Goal: Find specific page/section: Find specific page/section

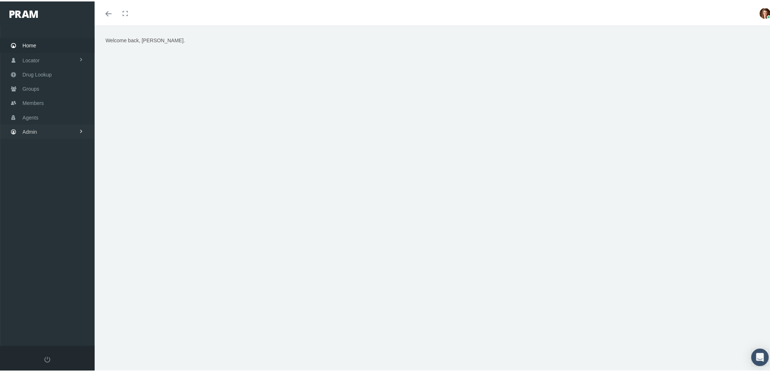
click at [39, 129] on link "Admin" at bounding box center [47, 130] width 95 height 14
click at [40, 115] on link "Agents" at bounding box center [47, 115] width 95 height 14
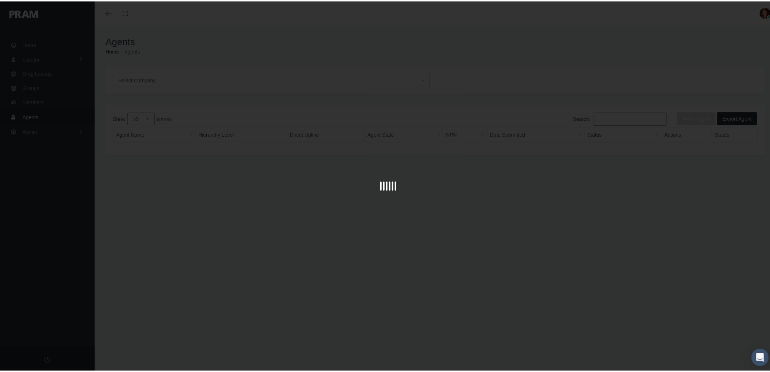
click at [618, 120] on div at bounding box center [388, 186] width 776 height 372
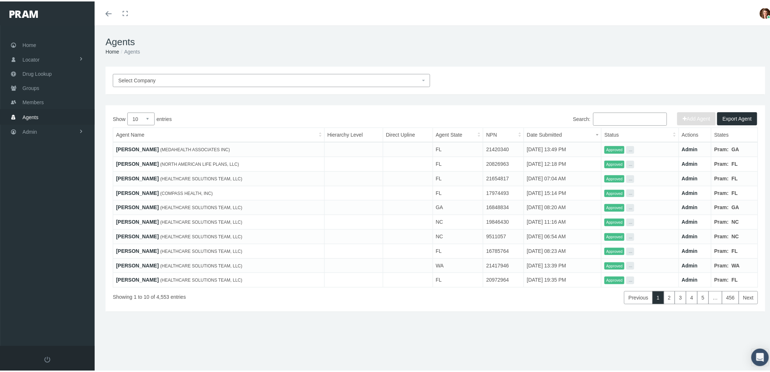
click at [615, 119] on input "Search:" at bounding box center [630, 117] width 74 height 13
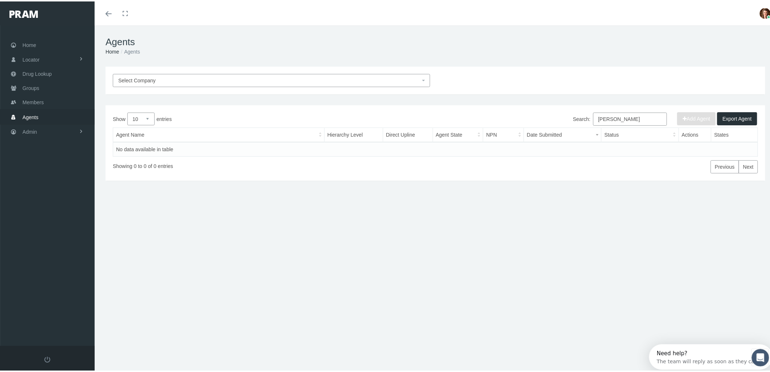
drag, startPoint x: 646, startPoint y: 116, endPoint x: 576, endPoint y: 115, distance: 70.6
click at [576, 115] on label "Search: doug chapman" at bounding box center [620, 117] width 94 height 13
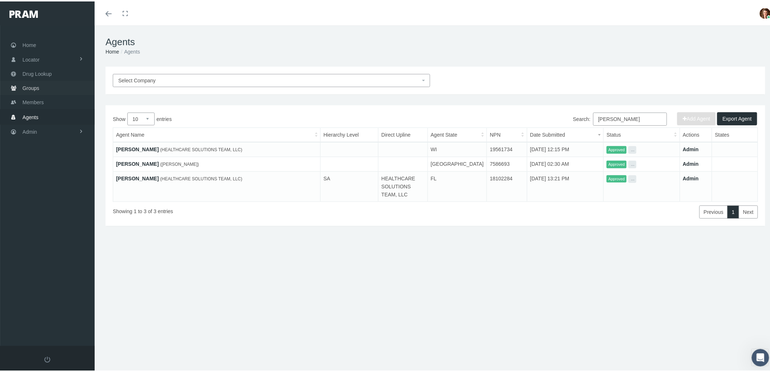
type input "chapman"
click at [49, 86] on link "Groups" at bounding box center [47, 86] width 95 height 14
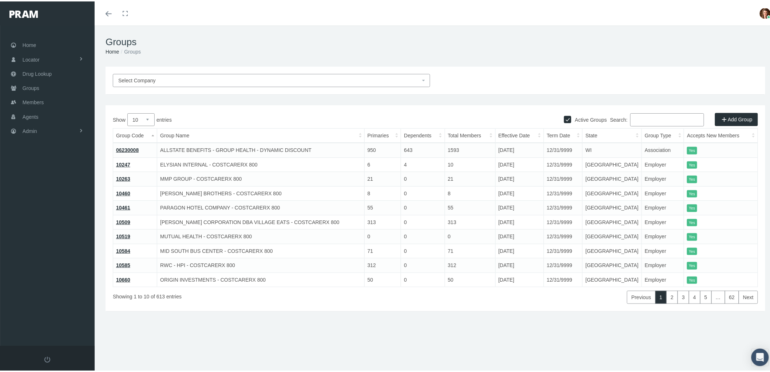
click at [642, 119] on input "Search:" at bounding box center [667, 118] width 74 height 13
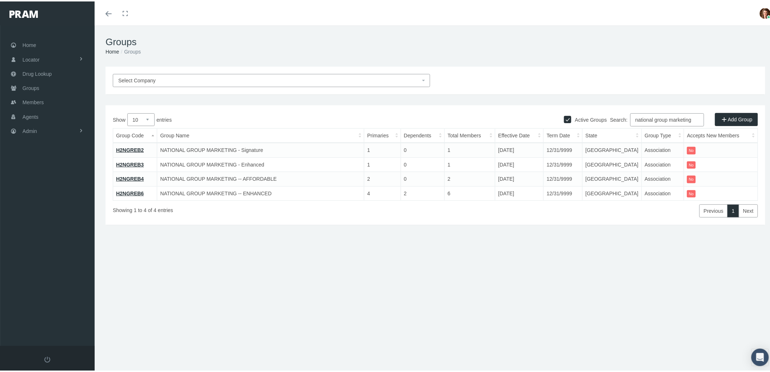
type input "national group marketing"
click at [132, 146] on link "H2NGREB2" at bounding box center [130, 149] width 28 height 6
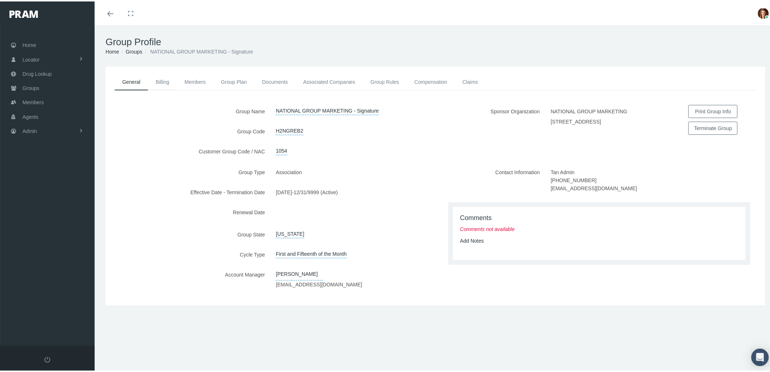
click at [167, 77] on link "Billing" at bounding box center [162, 80] width 29 height 16
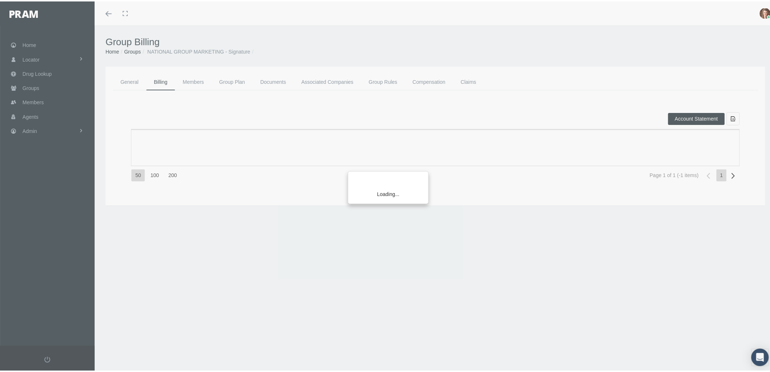
click at [327, 81] on div "Loading..." at bounding box center [385, 186] width 770 height 372
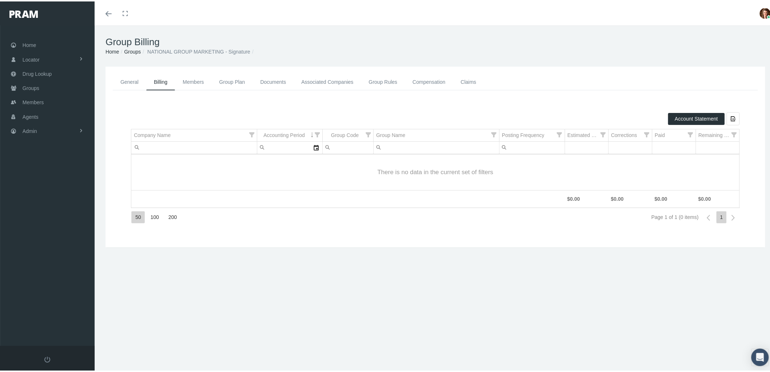
click at [429, 78] on link "Compensation" at bounding box center [429, 80] width 48 height 16
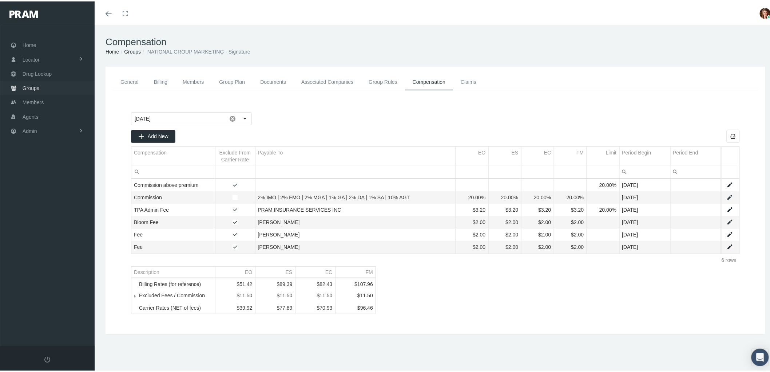
click at [38, 88] on span "Groups" at bounding box center [31, 87] width 17 height 14
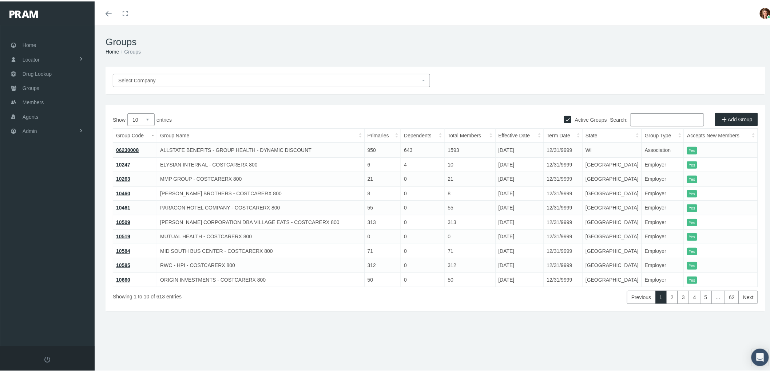
click at [649, 118] on input "Search:" at bounding box center [667, 118] width 74 height 13
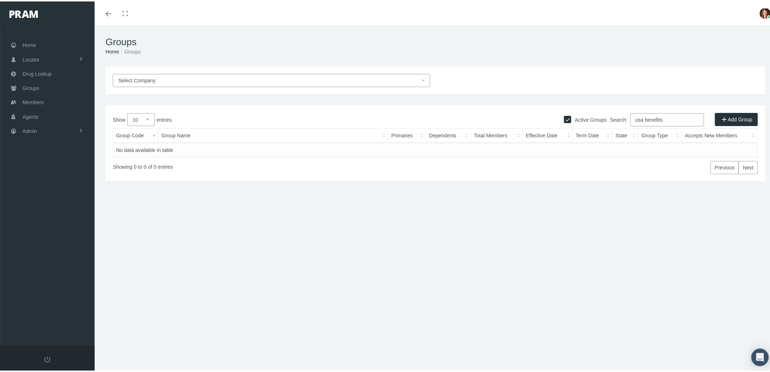
type input "usa benefits"
click at [55, 126] on link "Admin" at bounding box center [47, 129] width 95 height 14
click at [48, 221] on span "Companies" at bounding box center [43, 226] width 26 height 12
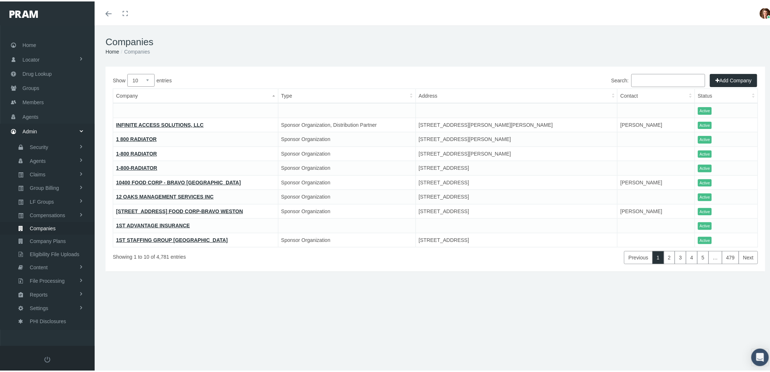
click at [657, 80] on input "Search:" at bounding box center [668, 78] width 74 height 13
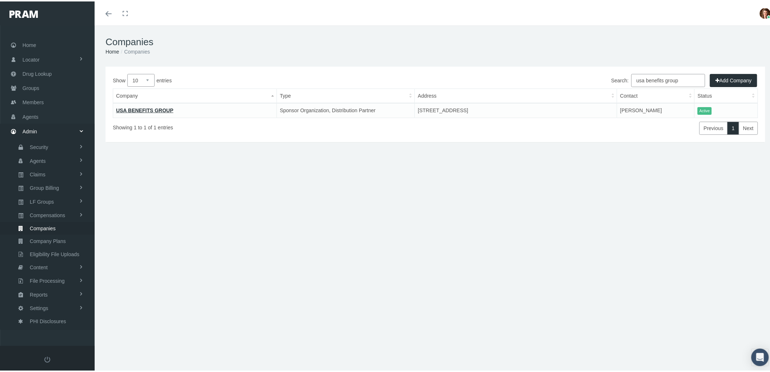
type input "usa benefits group"
click at [128, 108] on link "USA BENEFITS GROUP" at bounding box center [144, 109] width 57 height 6
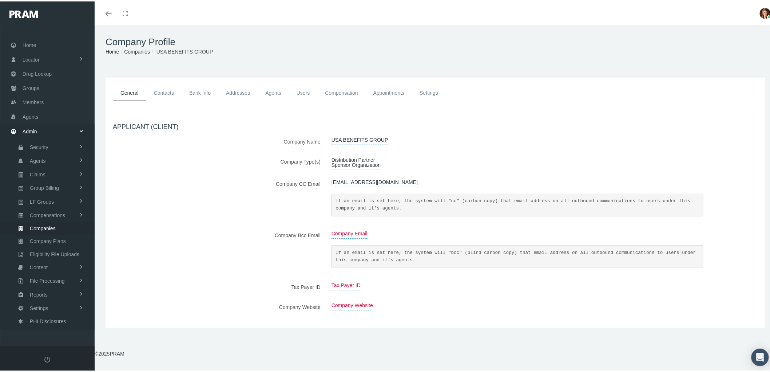
click at [163, 91] on link "Contacts" at bounding box center [163, 91] width 35 height 16
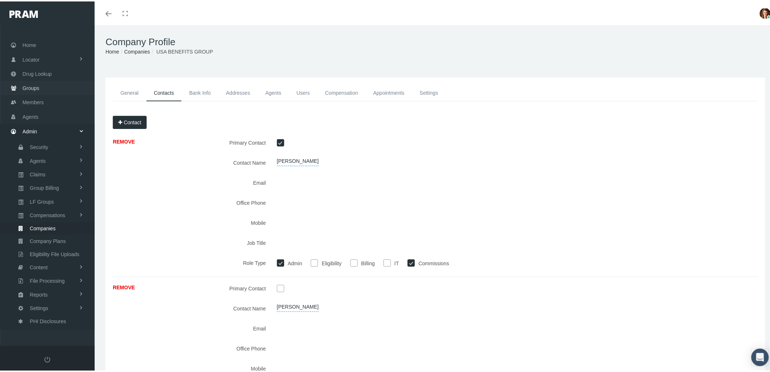
click at [51, 85] on link "Groups" at bounding box center [47, 86] width 95 height 14
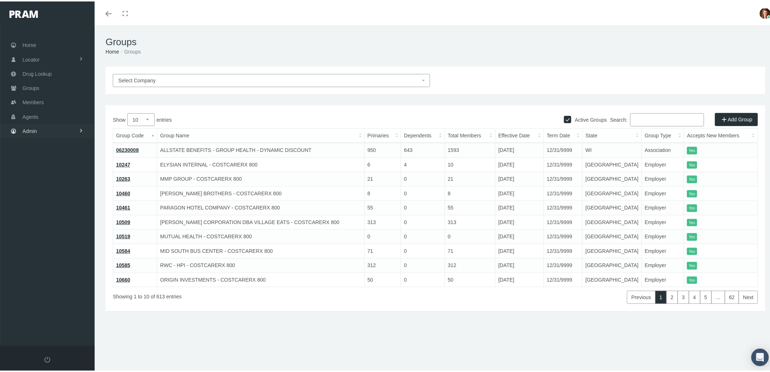
click at [24, 132] on span "Admin" at bounding box center [30, 130] width 15 height 14
click at [43, 225] on span "Companies" at bounding box center [43, 226] width 26 height 12
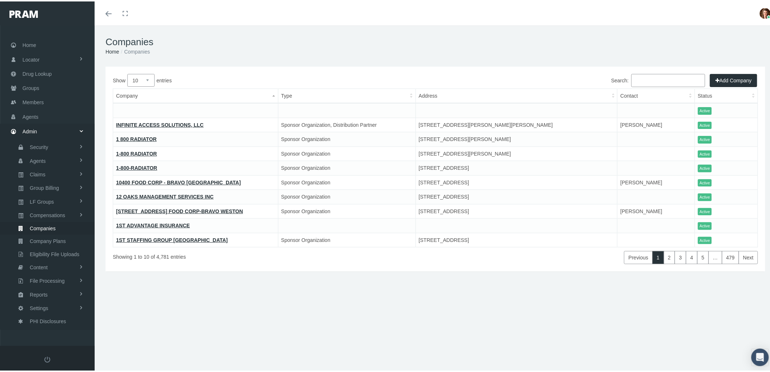
click at [641, 79] on input "Search:" at bounding box center [668, 78] width 74 height 13
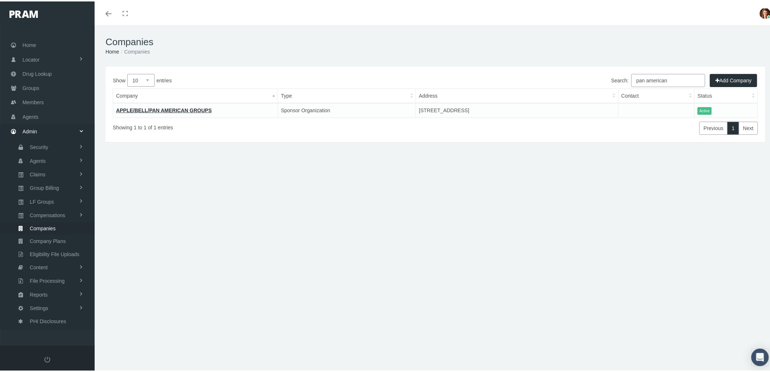
drag, startPoint x: 666, startPoint y: 79, endPoint x: 607, endPoint y: 81, distance: 59.0
click at [611, 81] on label "Search: pan american" at bounding box center [658, 78] width 94 height 13
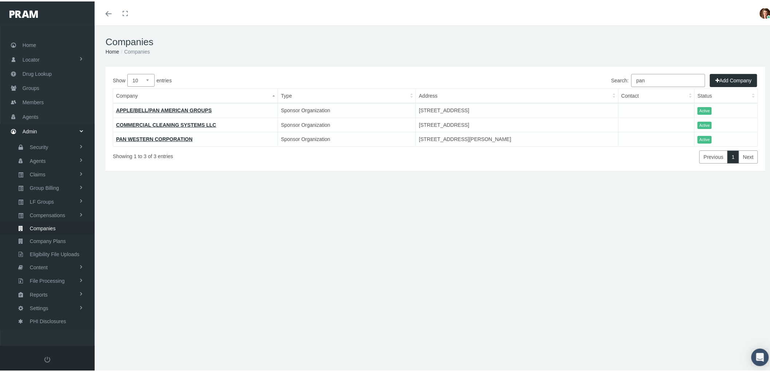
drag, startPoint x: 672, startPoint y: 75, endPoint x: 606, endPoint y: 73, distance: 65.9
click at [606, 73] on div "Search: pan" at bounding box center [597, 79] width 323 height 15
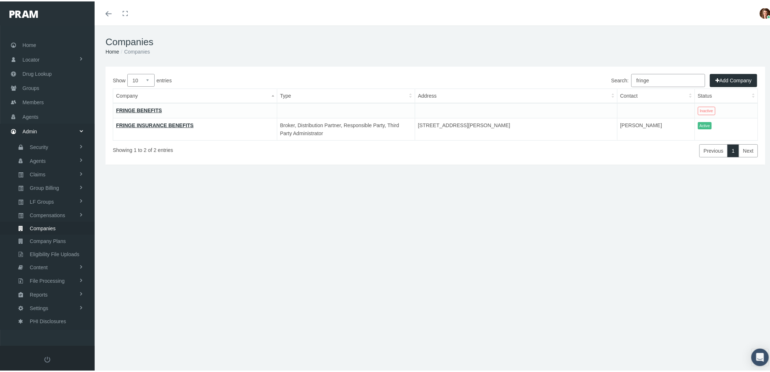
type input "fringe"
click at [168, 121] on link "FRINGE INSURANCE BENEFITS" at bounding box center [155, 124] width 78 height 6
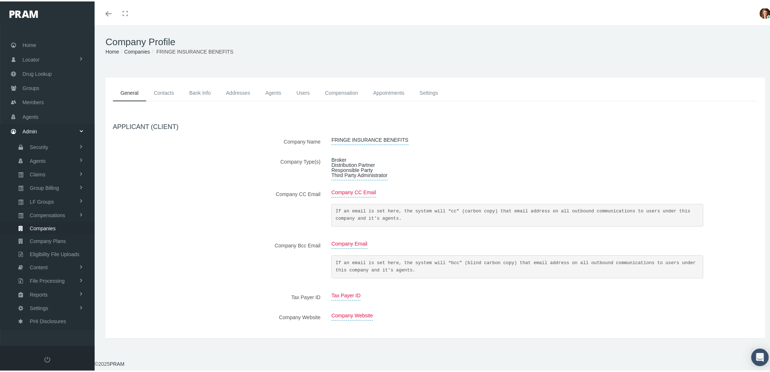
click at [150, 90] on link "Contacts" at bounding box center [163, 91] width 35 height 16
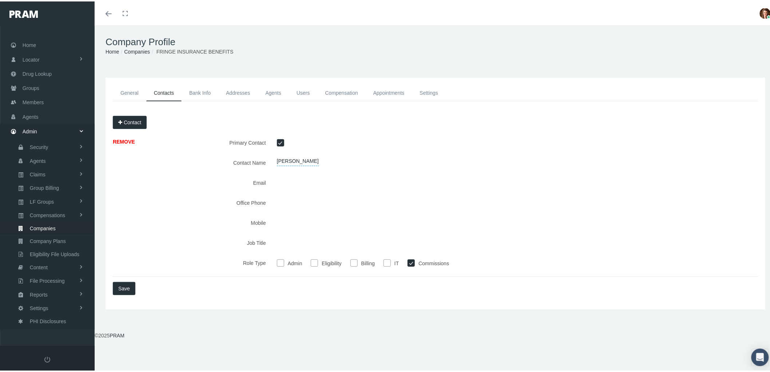
click at [205, 85] on link "Bank Info" at bounding box center [200, 91] width 37 height 16
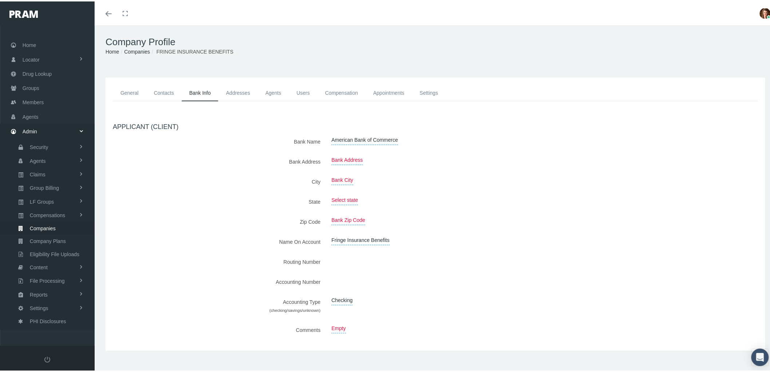
click at [233, 88] on link "Addresses" at bounding box center [237, 91] width 39 height 16
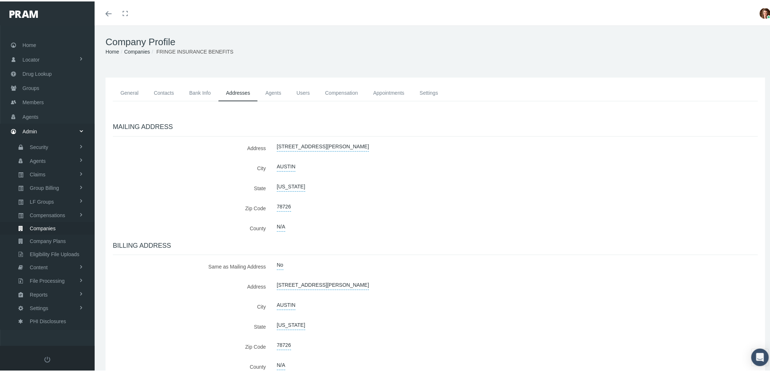
click at [395, 90] on link "Appointments" at bounding box center [389, 91] width 47 height 16
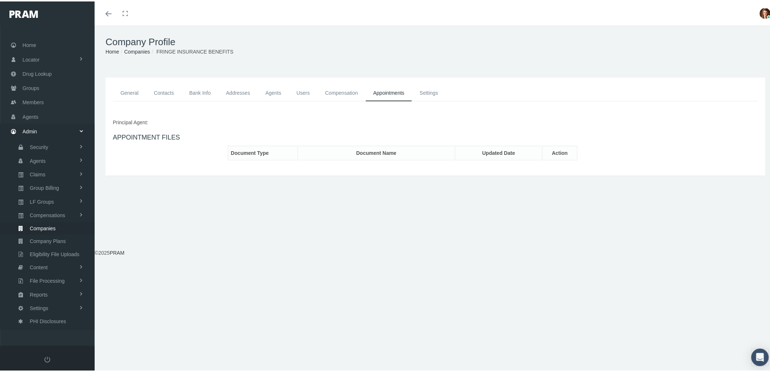
drag, startPoint x: 130, startPoint y: 90, endPoint x: 307, endPoint y: 94, distance: 177.6
click at [130, 90] on link "General" at bounding box center [129, 91] width 33 height 16
